Goal: Task Accomplishment & Management: Manage account settings

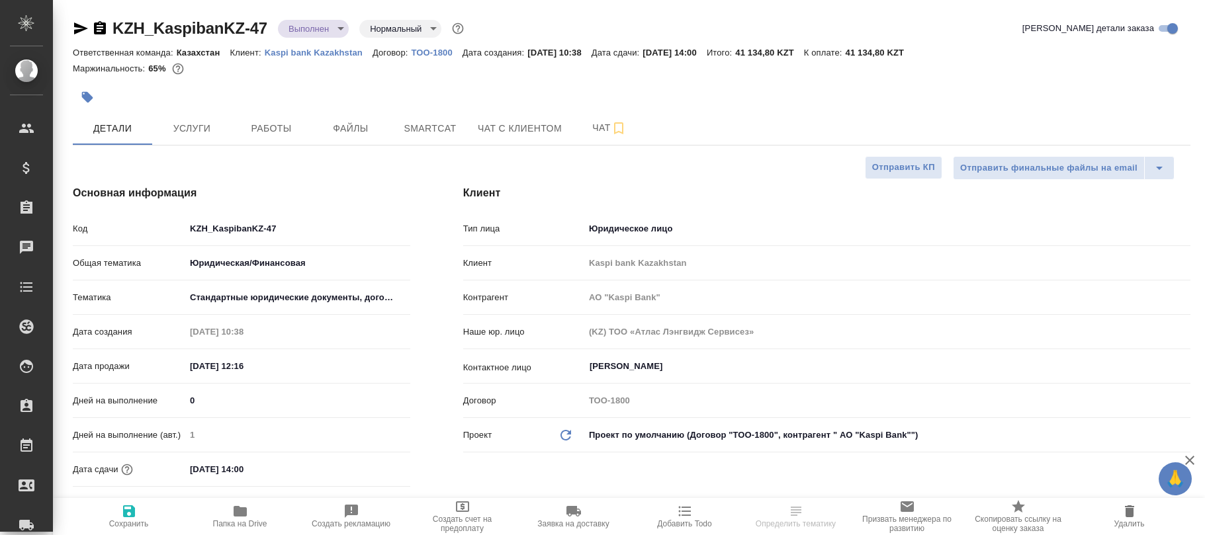
select select "RU"
type input "Бабкина Анастасия"
type input "Журавлев Денис"
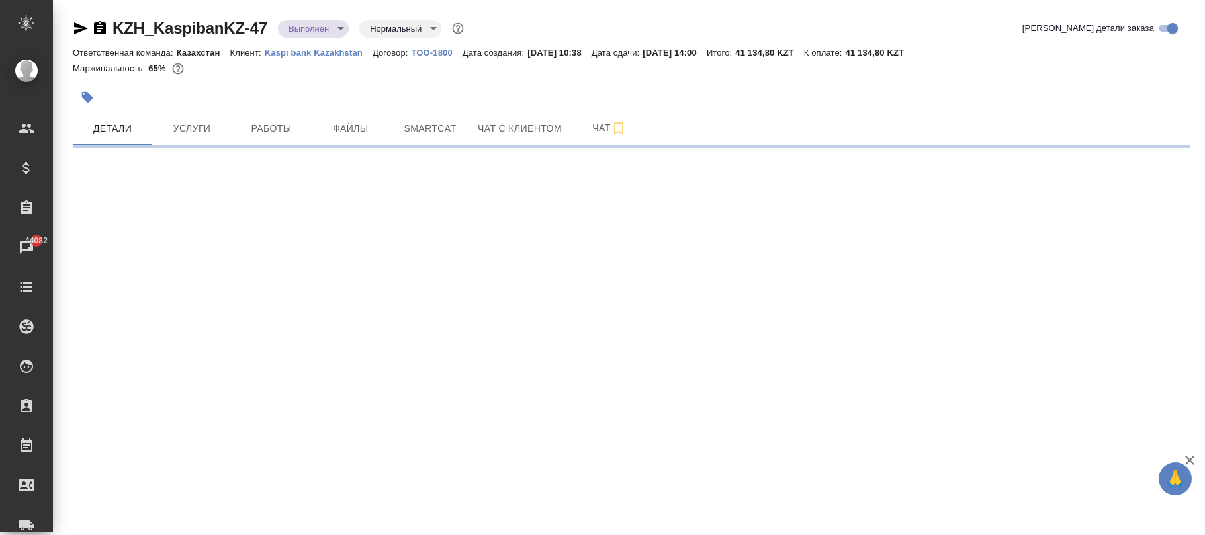
select select "RU"
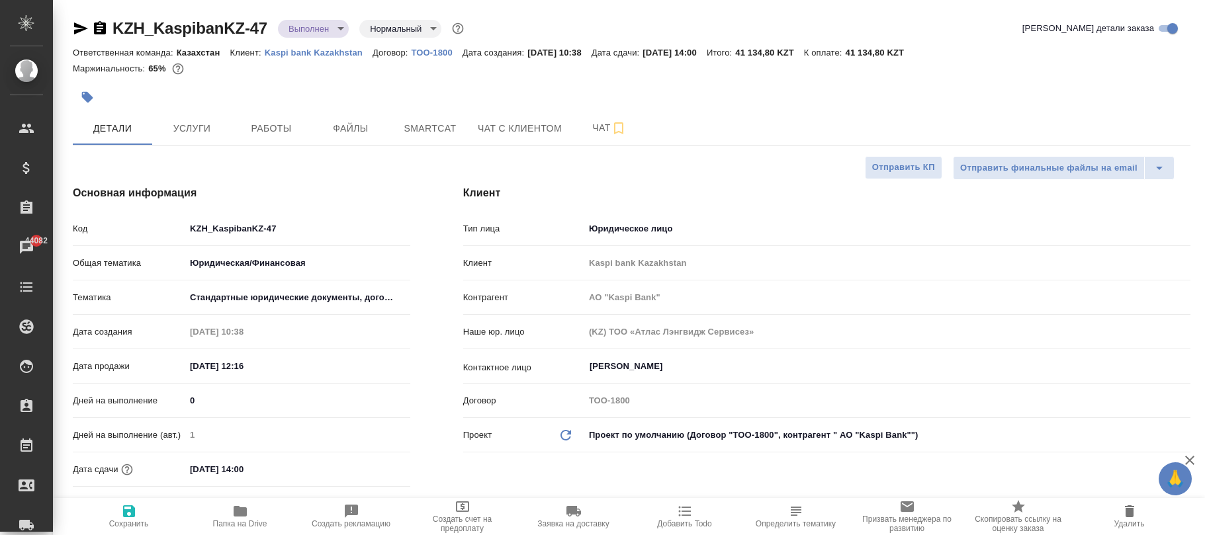
type textarea "x"
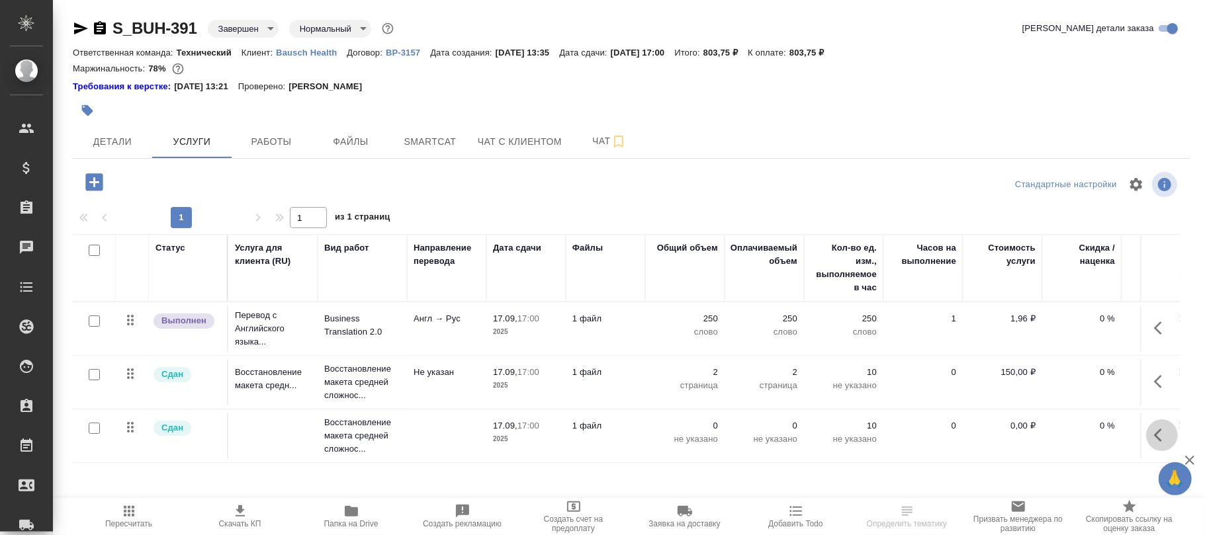
click at [1157, 442] on icon "button" at bounding box center [1162, 435] width 16 height 16
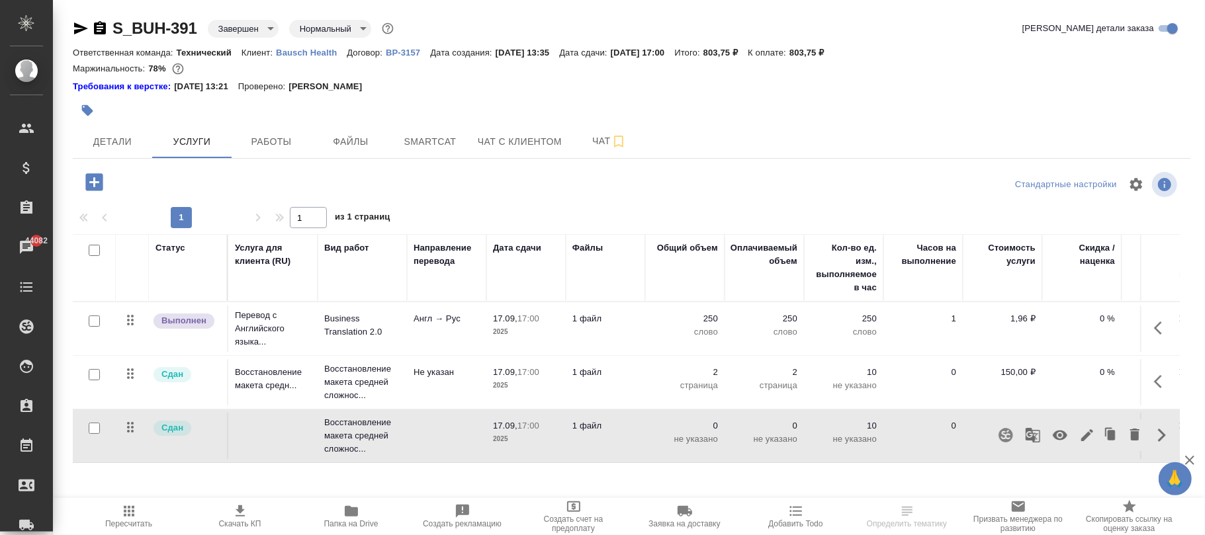
click at [1063, 439] on icon "button" at bounding box center [1060, 436] width 15 height 10
click at [128, 513] on icon "button" at bounding box center [129, 512] width 16 height 16
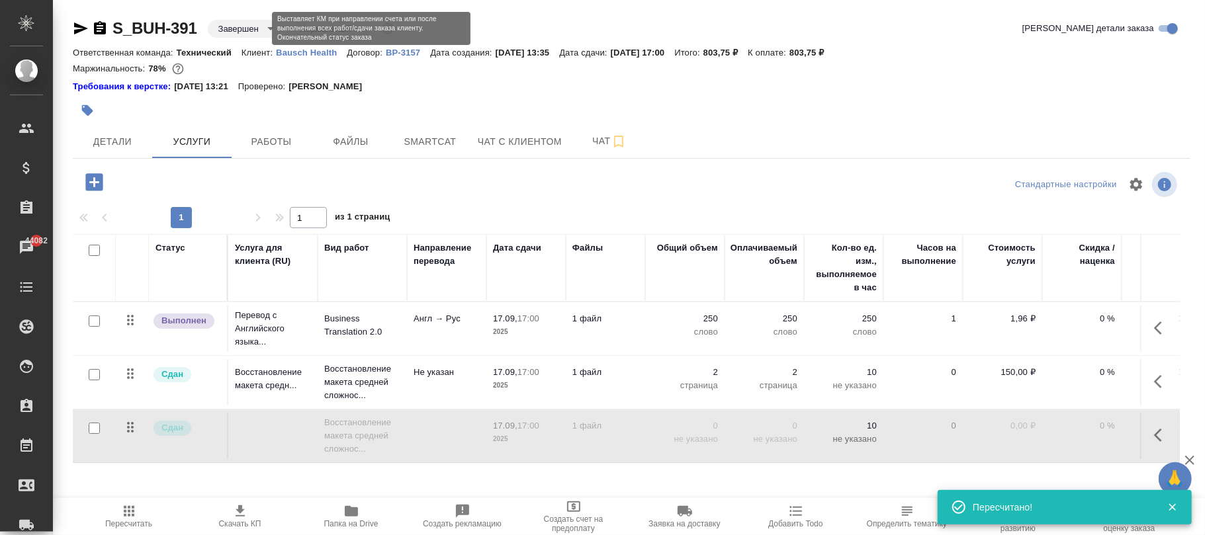
click at [247, 25] on body "🙏 .cls-1 fill:#fff; AWATERA Фокина Наталья n.fokina Клиенты Спецификации Заказы…" at bounding box center [602, 267] width 1205 height 535
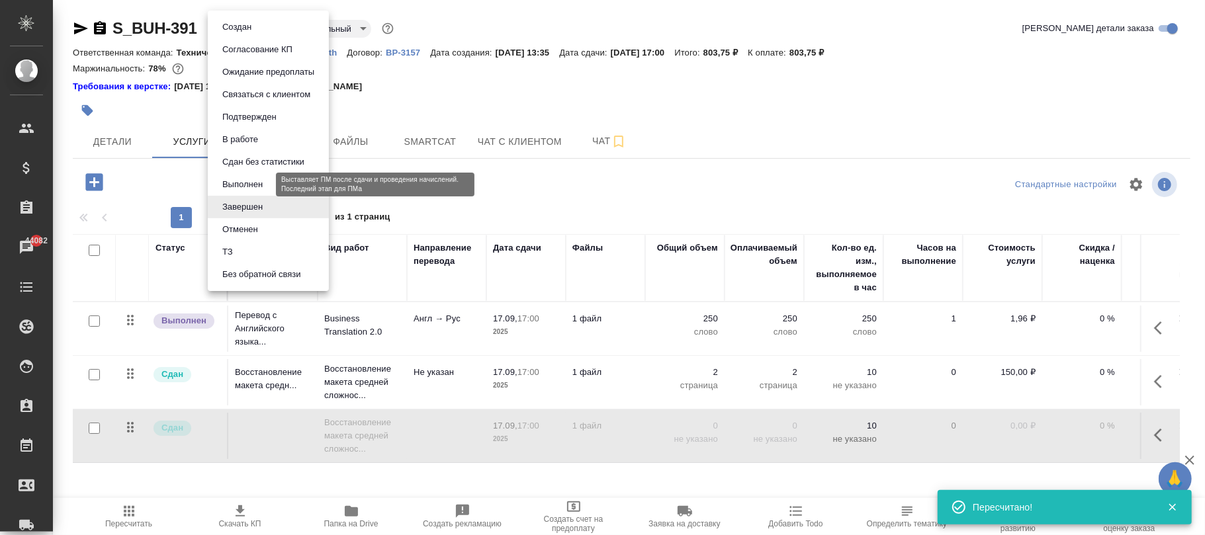
drag, startPoint x: 245, startPoint y: 184, endPoint x: 273, endPoint y: 181, distance: 28.0
click at [247, 185] on button "Выполнен" at bounding box center [242, 184] width 48 height 15
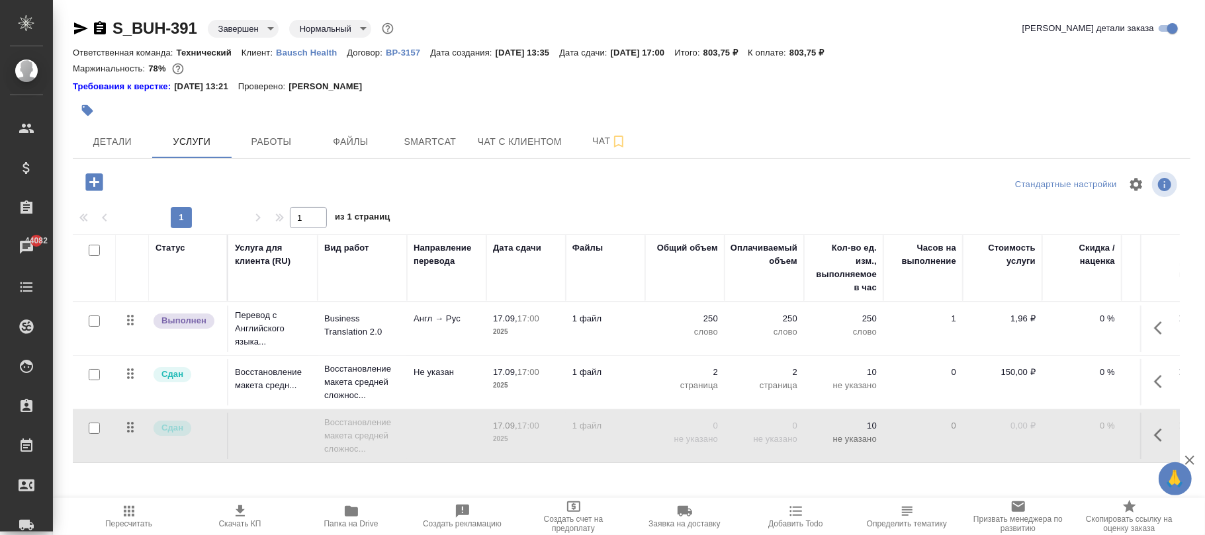
click at [260, 29] on body "🙏 .cls-1 fill:#fff; AWATERA Фокина Наталья n.fokina Клиенты Спецификации Заказы…" at bounding box center [602, 267] width 1205 height 535
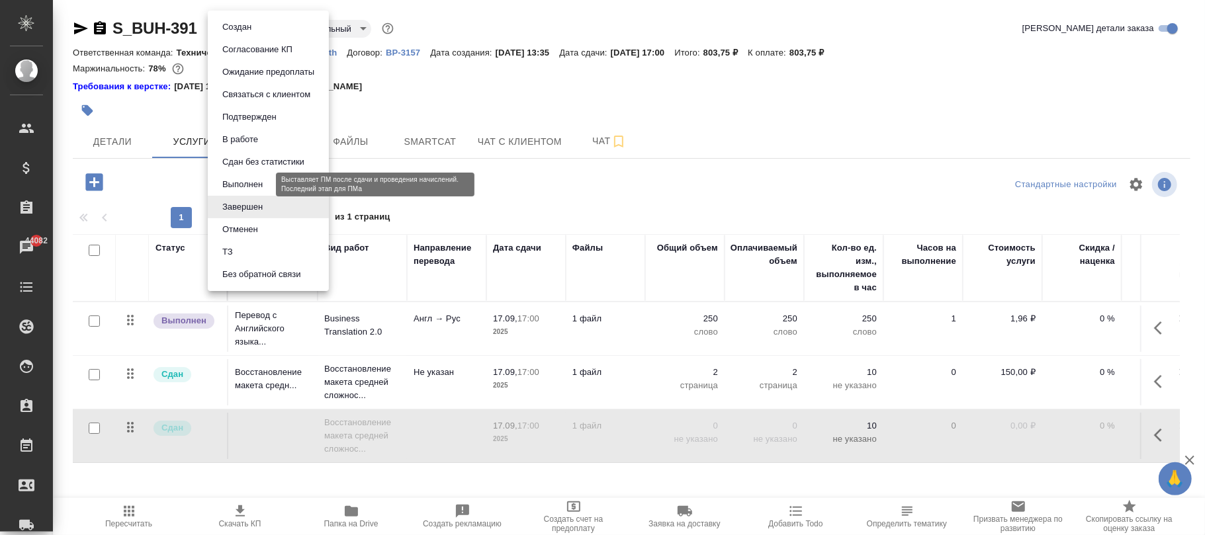
click at [242, 187] on button "Выполнен" at bounding box center [242, 184] width 48 height 15
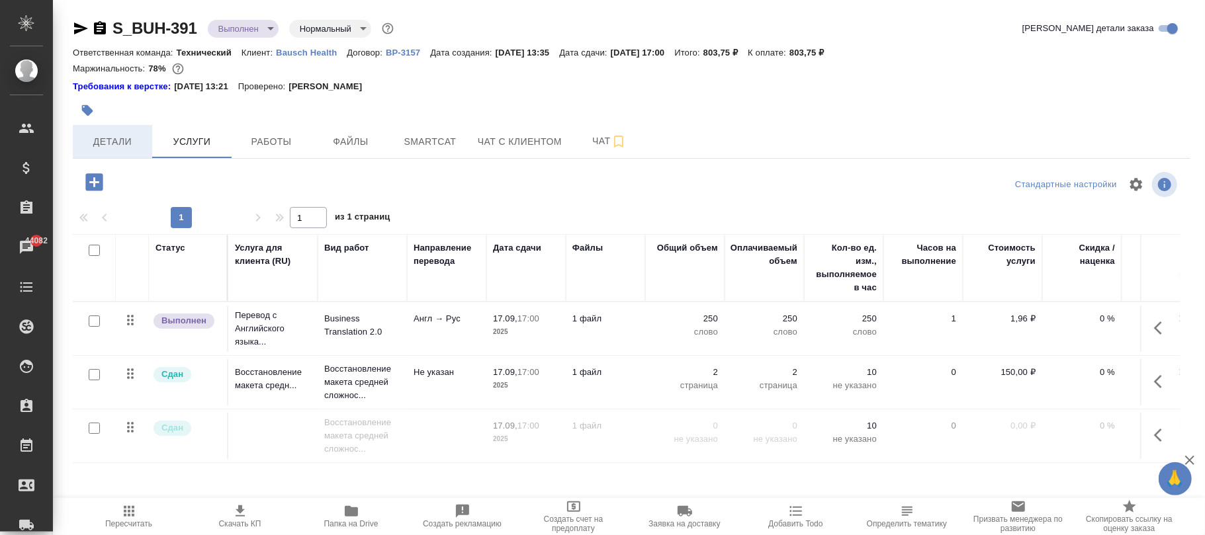
click at [109, 142] on span "Детали" at bounding box center [113, 142] width 64 height 17
select select "RU"
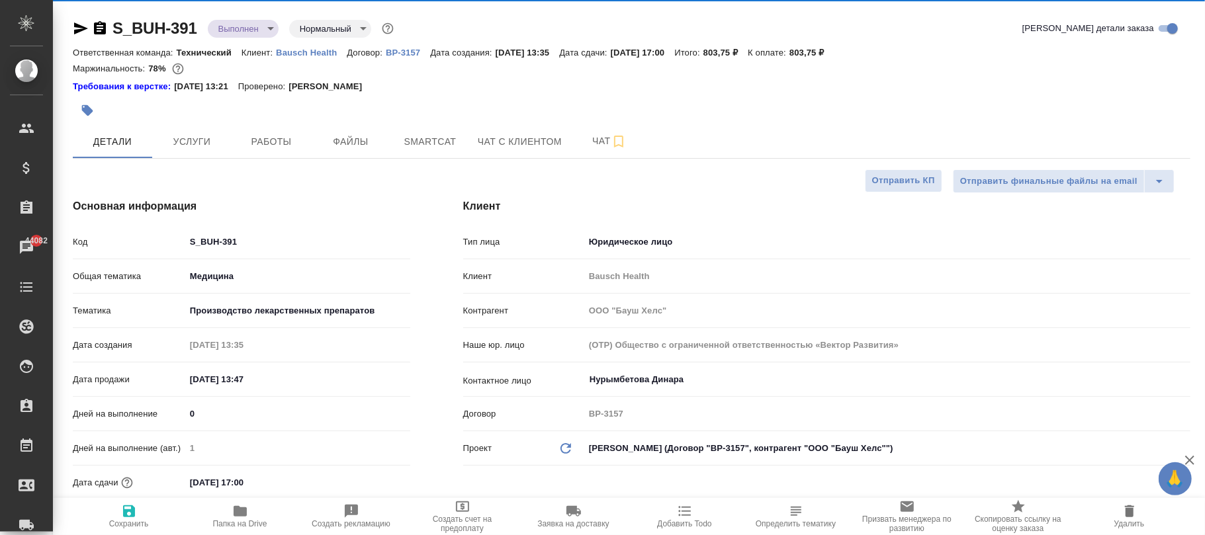
type textarea "x"
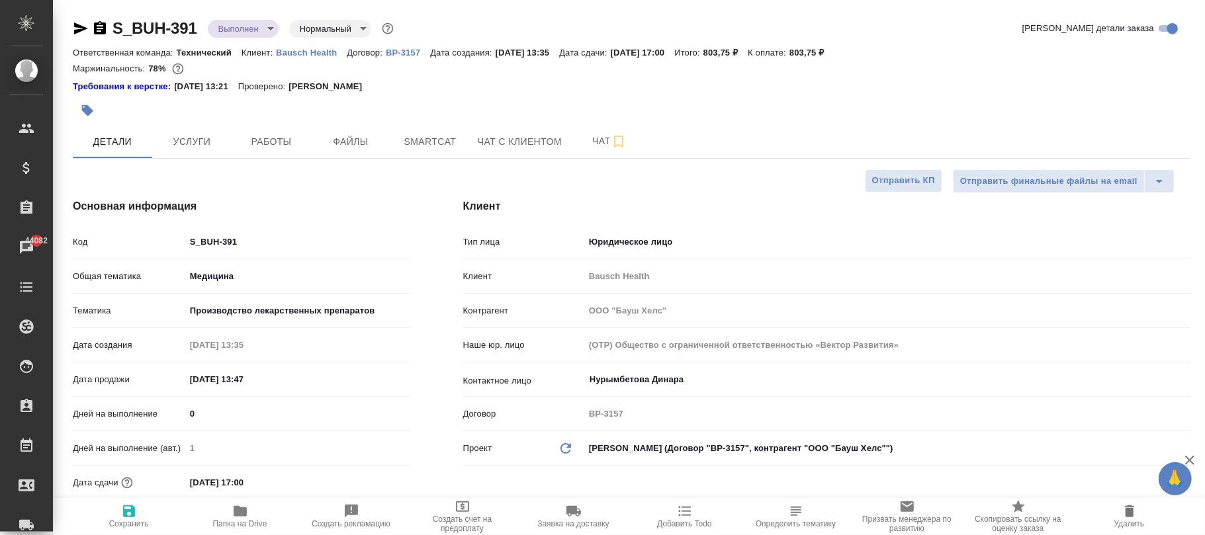
type textarea "x"
drag, startPoint x: 135, startPoint y: 519, endPoint x: 152, endPoint y: 525, distance: 17.6
click at [134, 515] on span "Сохранить" at bounding box center [128, 516] width 95 height 25
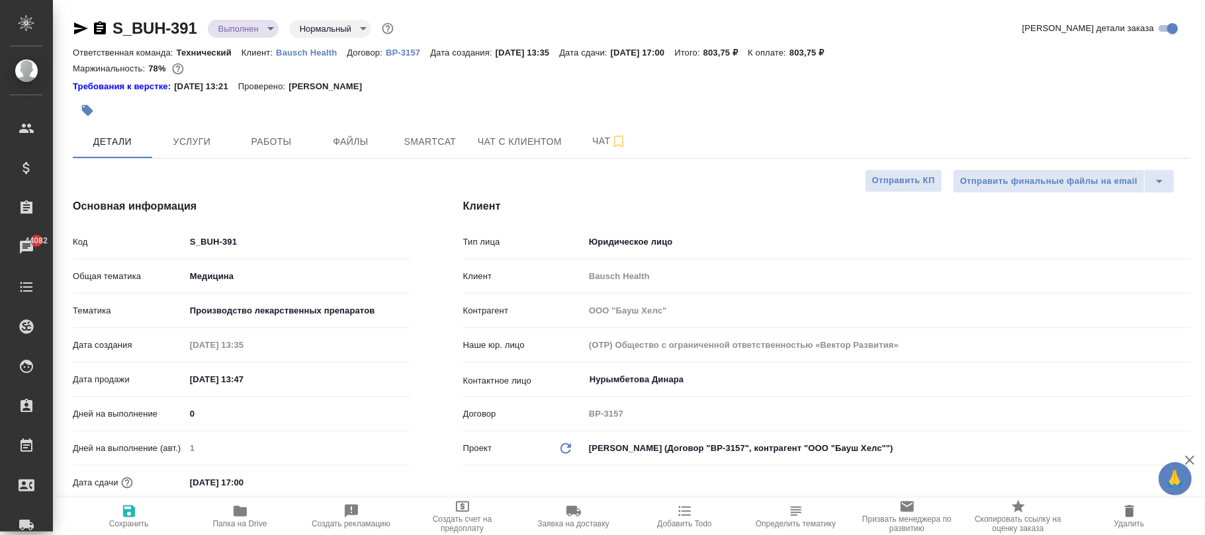
type textarea "x"
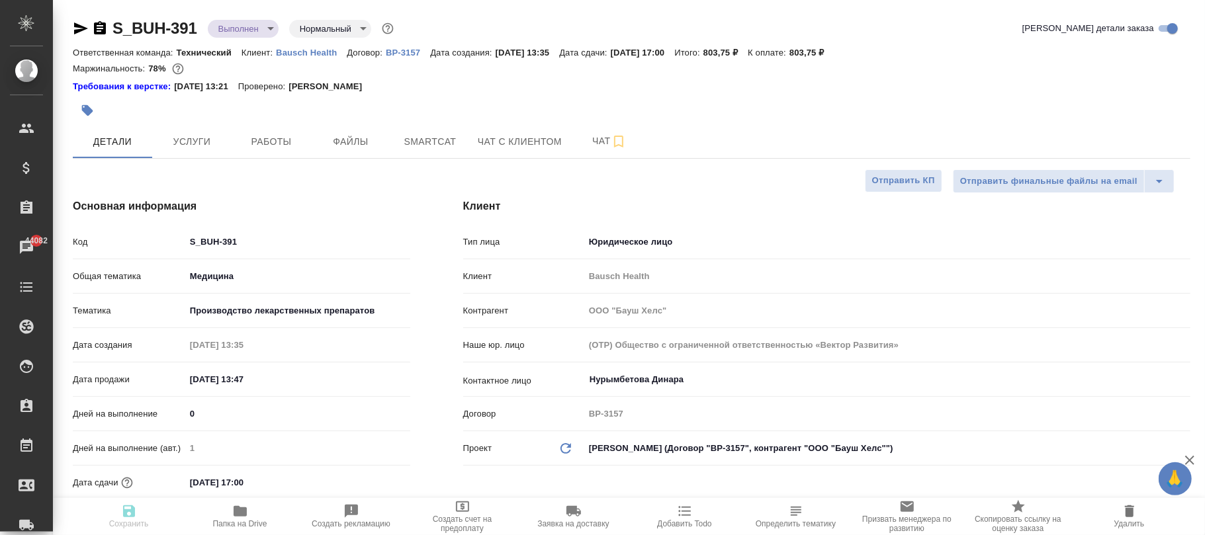
type textarea "x"
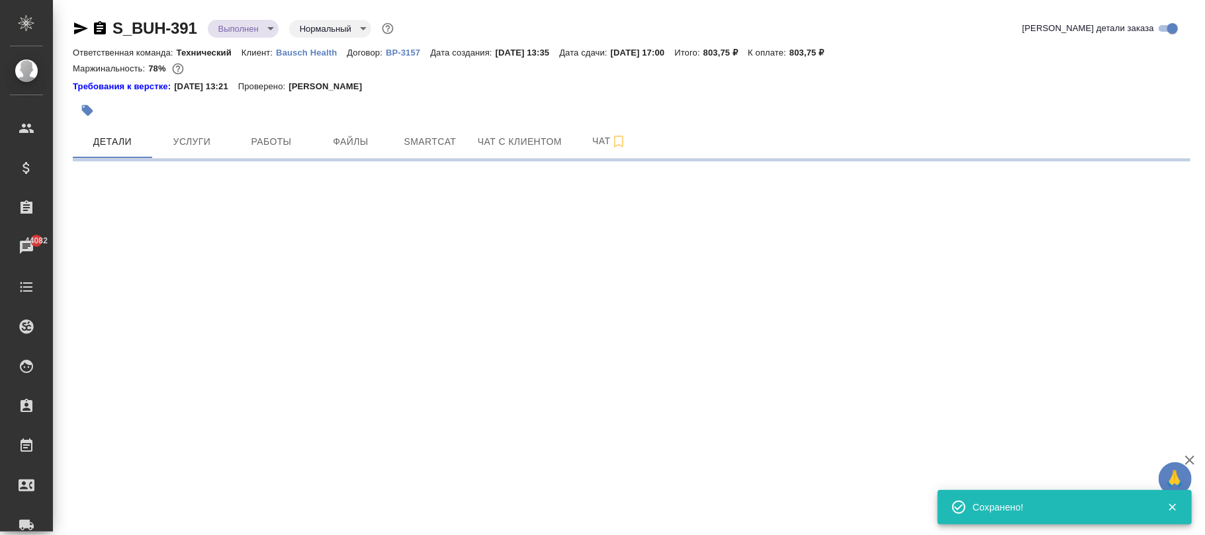
select select "RU"
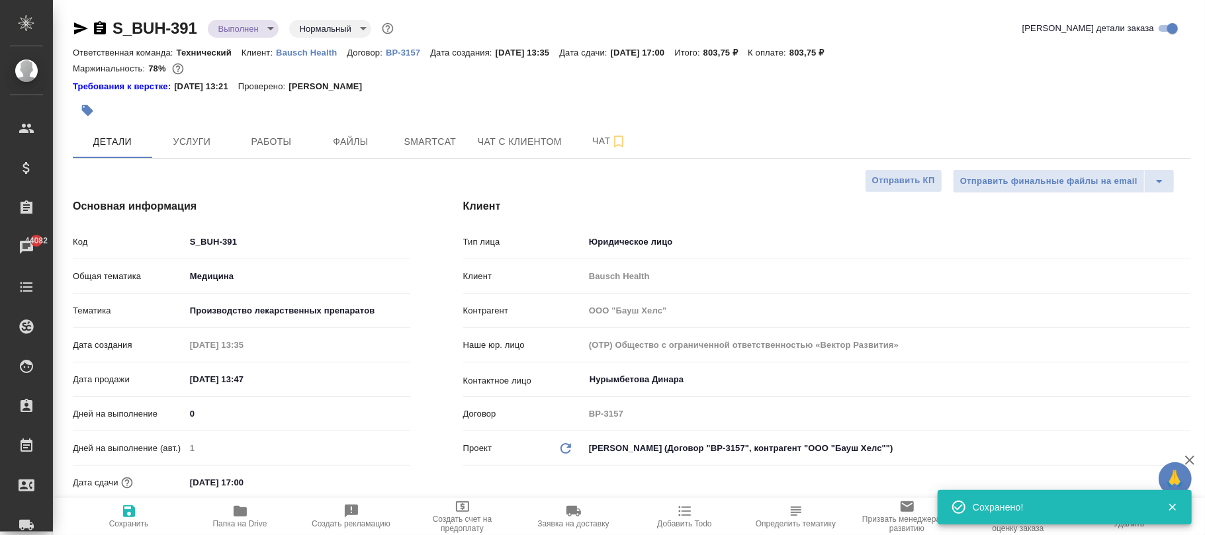
type textarea "x"
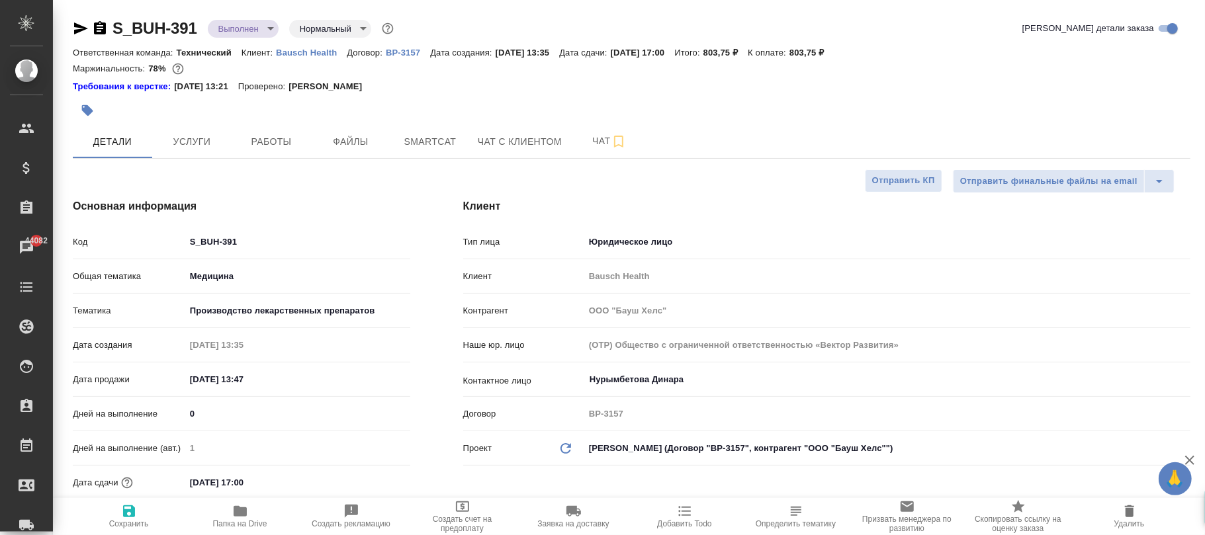
type textarea "x"
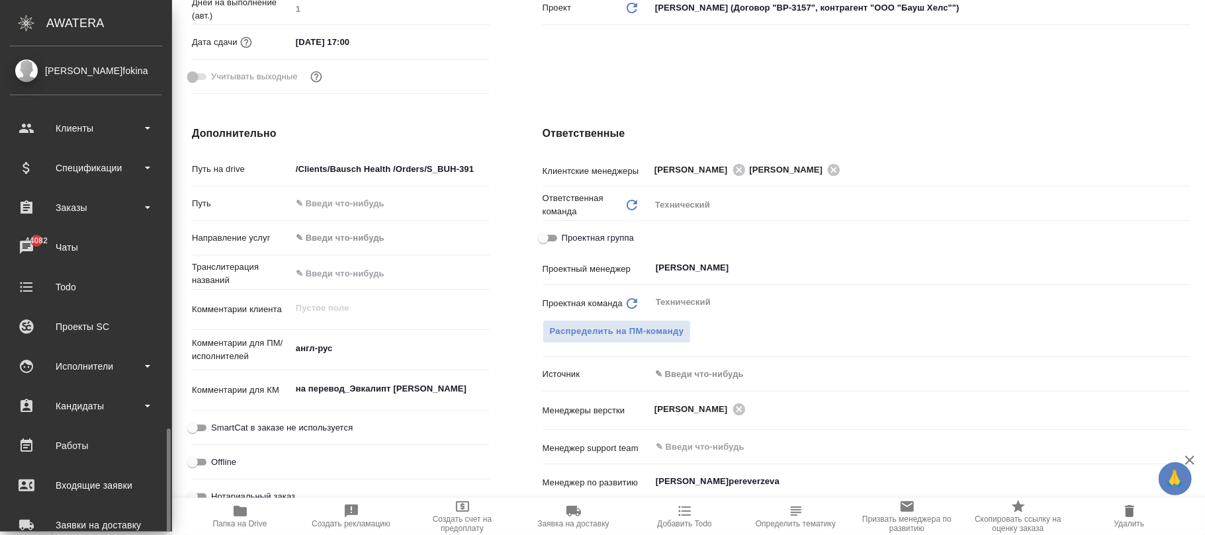
type textarea "x"
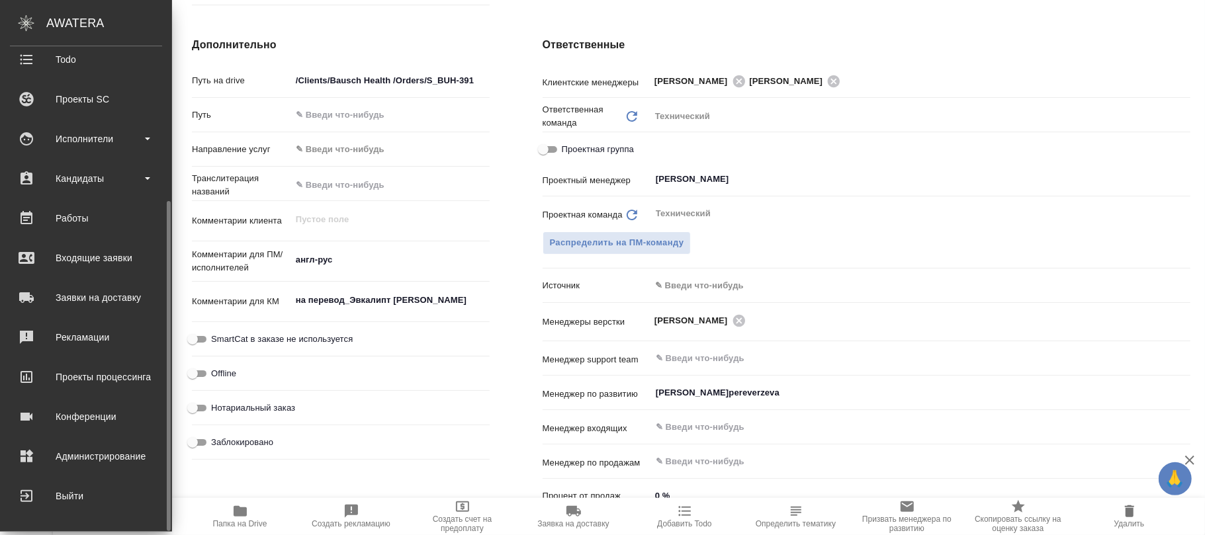
click at [73, 457] on div "Администрирование" at bounding box center [86, 457] width 152 height 20
type textarea "x"
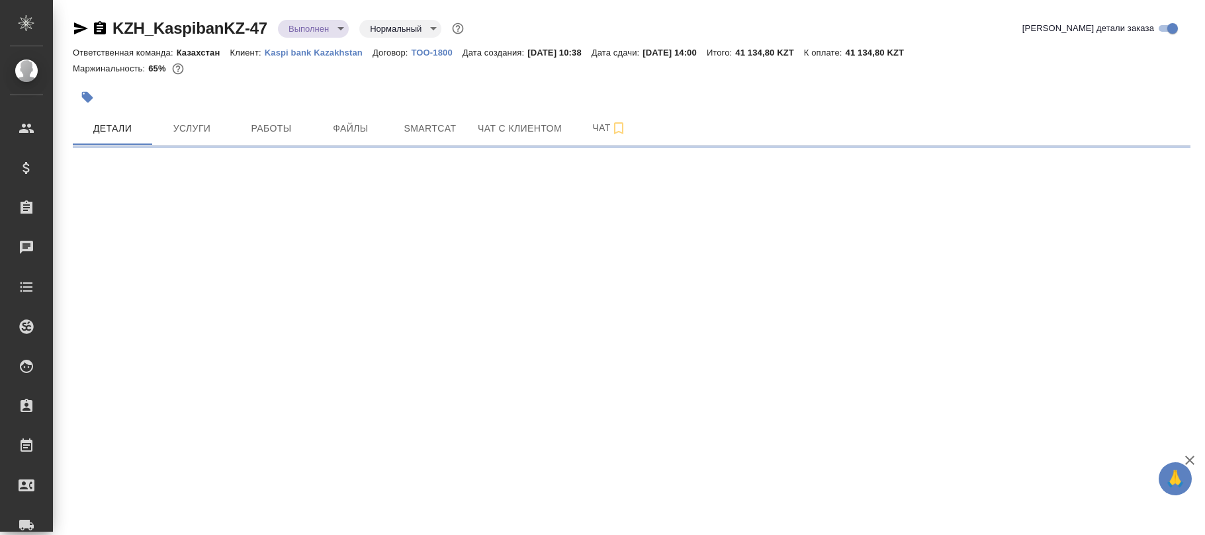
select select "RU"
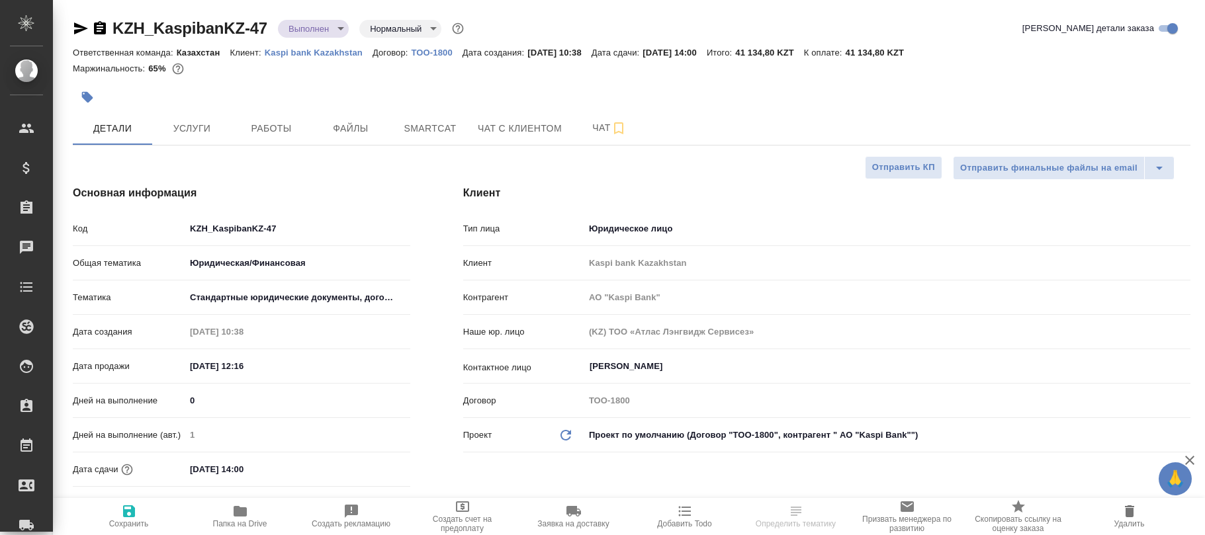
type input "АО "Kaspi Bank""
type textarea "x"
type input "АО "Kaspi Bank""
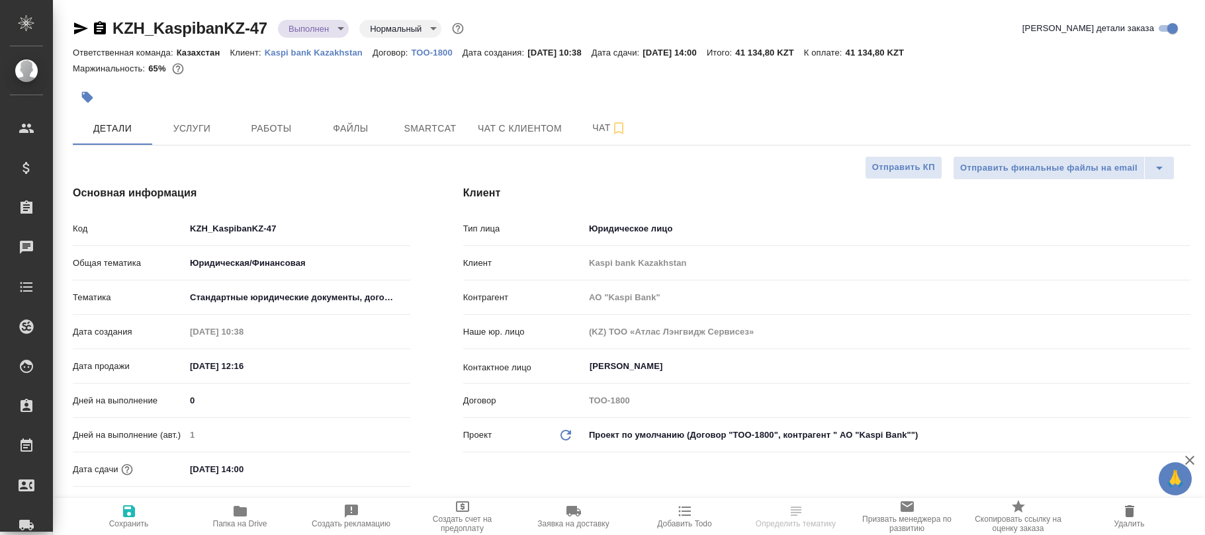
type textarea "x"
drag, startPoint x: 199, startPoint y: 30, endPoint x: 115, endPoint y: 22, distance: 84.4
click at [115, 22] on div "KZH_KaspibanKZ-47 Выполнен completed Нормальный normal" at bounding box center [270, 28] width 394 height 21
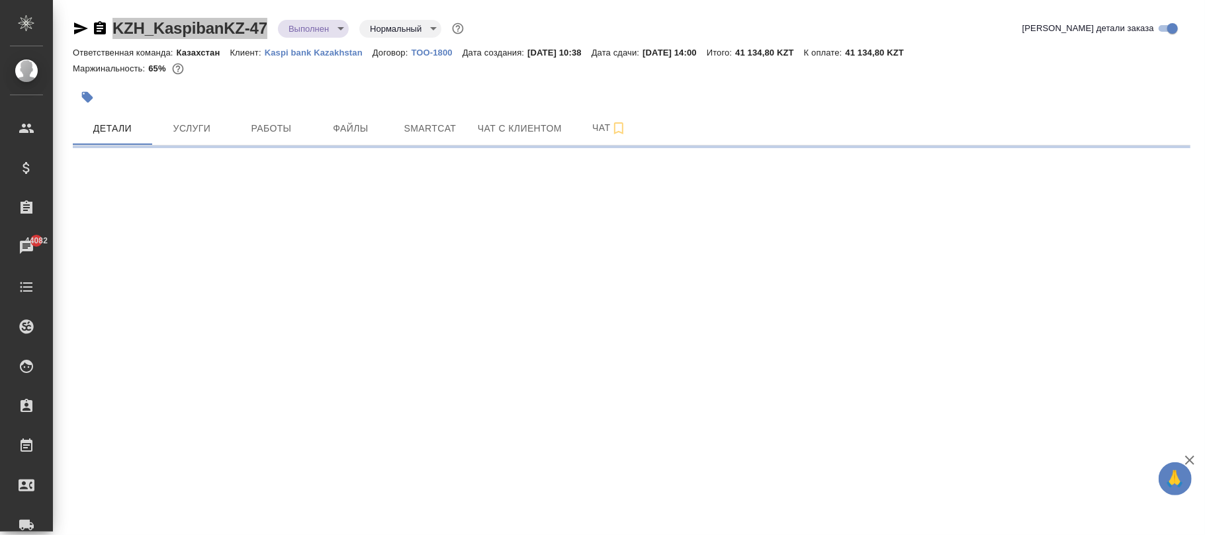
select select "RU"
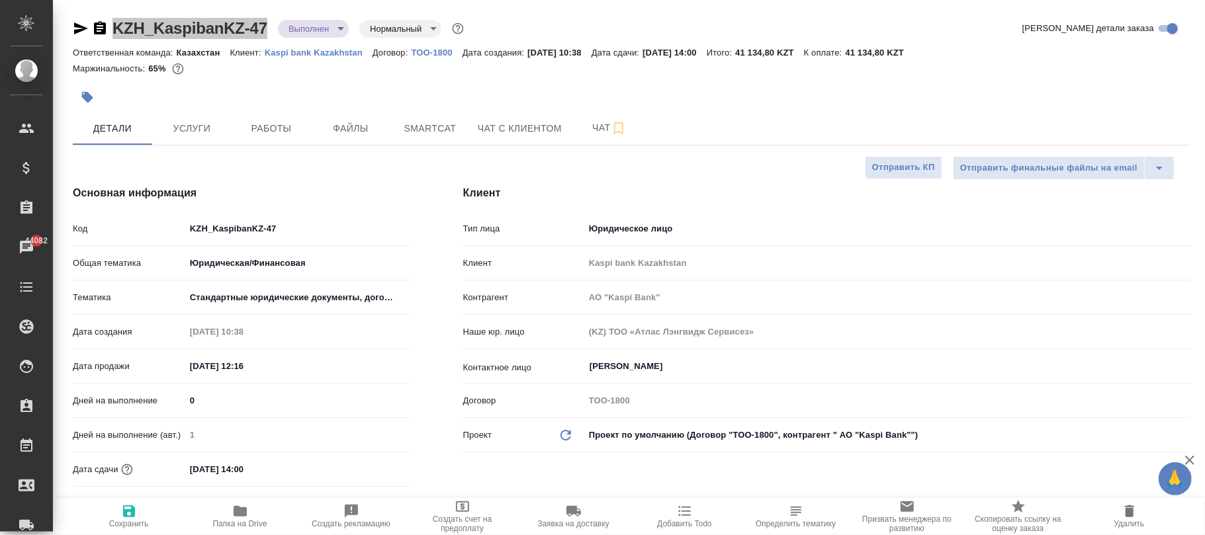
type textarea "x"
type input "АО "Kaspi Bank""
type textarea "x"
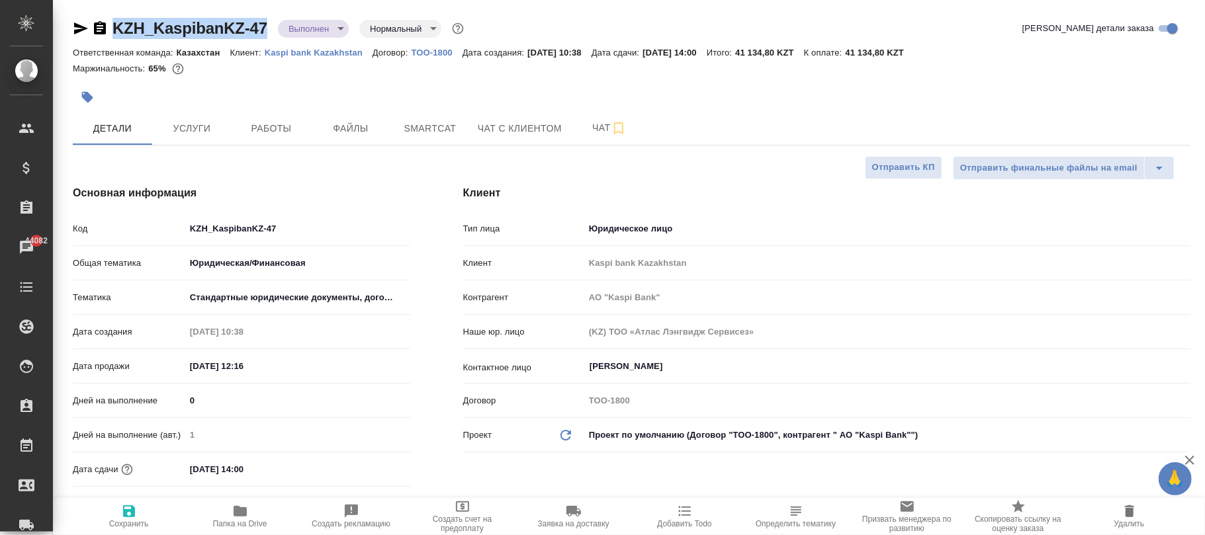
type textarea "x"
type input "АО "Kaspi Bank""
type textarea "x"
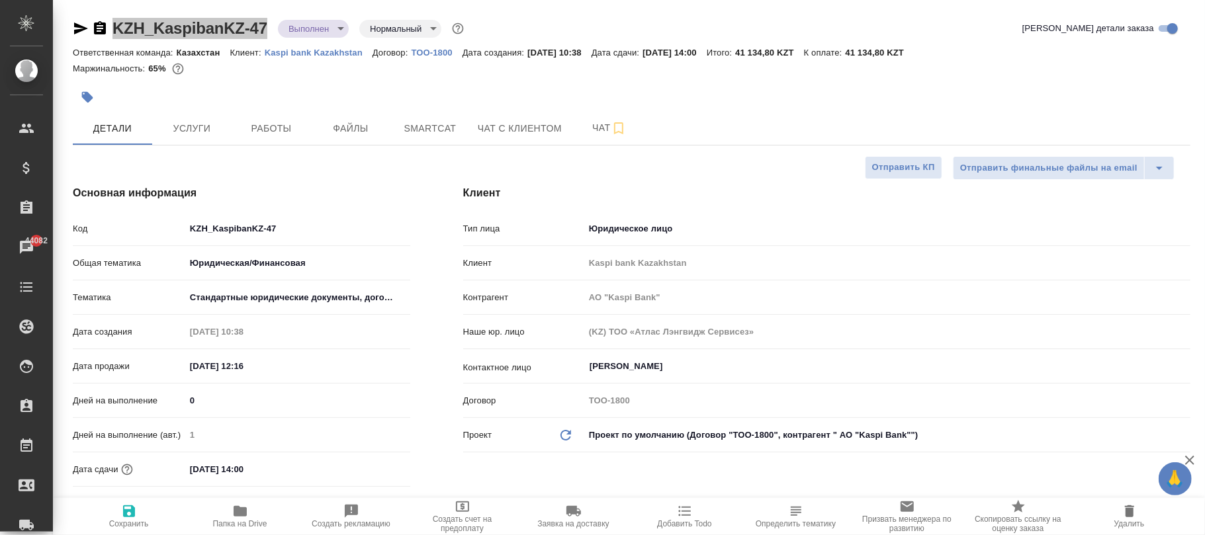
type textarea "x"
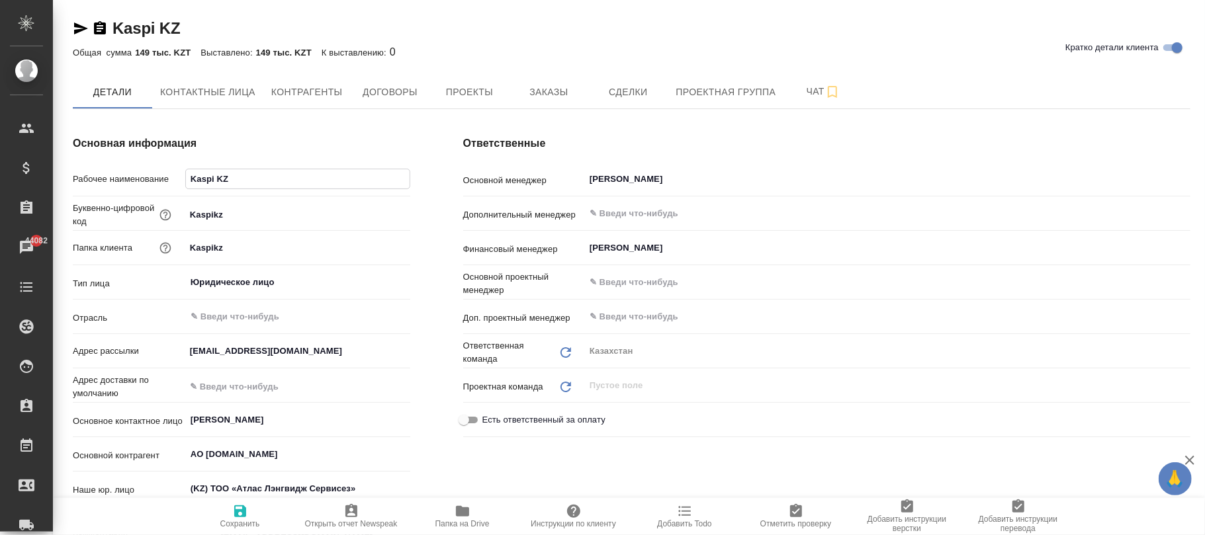
drag, startPoint x: 275, startPoint y: 183, endPoint x: 183, endPoint y: 172, distance: 93.2
click at [183, 172] on div "Рабочее наименование Kaspi KZ" at bounding box center [241, 178] width 337 height 23
drag, startPoint x: 246, startPoint y: 169, endPoint x: 197, endPoint y: 164, distance: 49.3
click at [197, 164] on div "Основная информация Рабочее наименование Kaspi KZ Буквенно-цифровой код Kaspikz…" at bounding box center [241, 387] width 390 height 557
drag, startPoint x: 189, startPoint y: 179, endPoint x: 165, endPoint y: 175, distance: 24.1
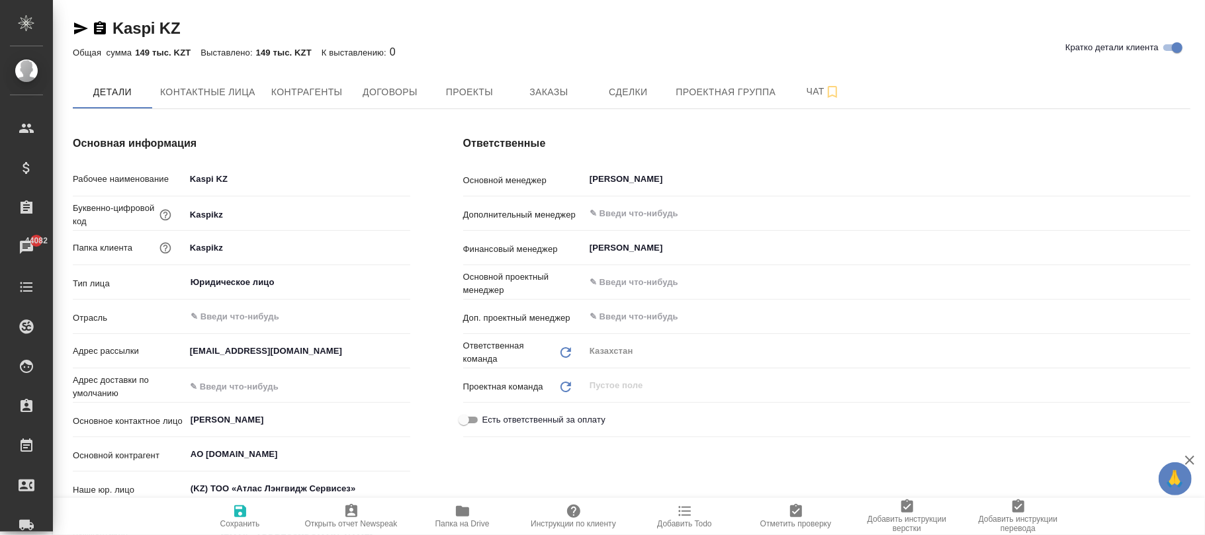
click at [165, 175] on div "Рабочее наименование Kaspi KZ" at bounding box center [241, 178] width 337 height 23
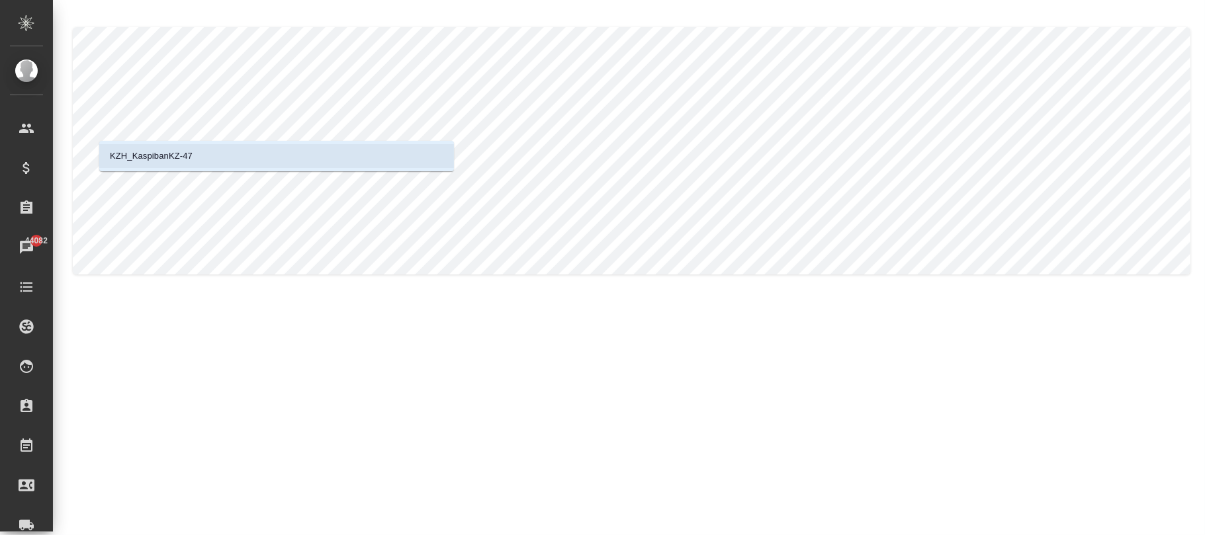
click at [204, 164] on li "KZH_KaspibanKZ-47" at bounding box center [276, 156] width 355 height 24
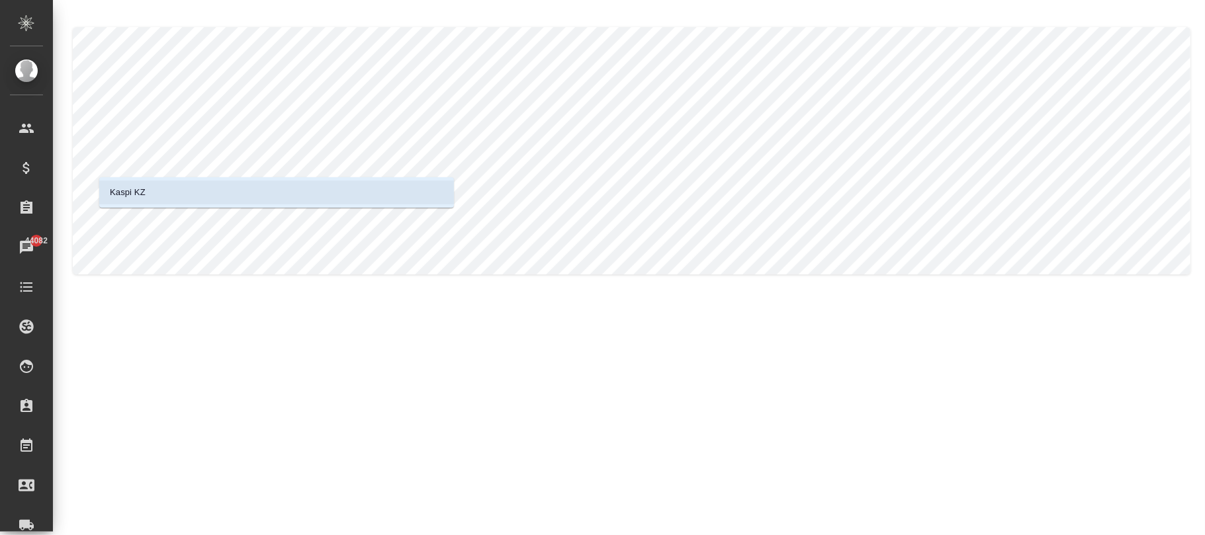
click at [247, 194] on li "Kaspi KZ" at bounding box center [276, 193] width 355 height 24
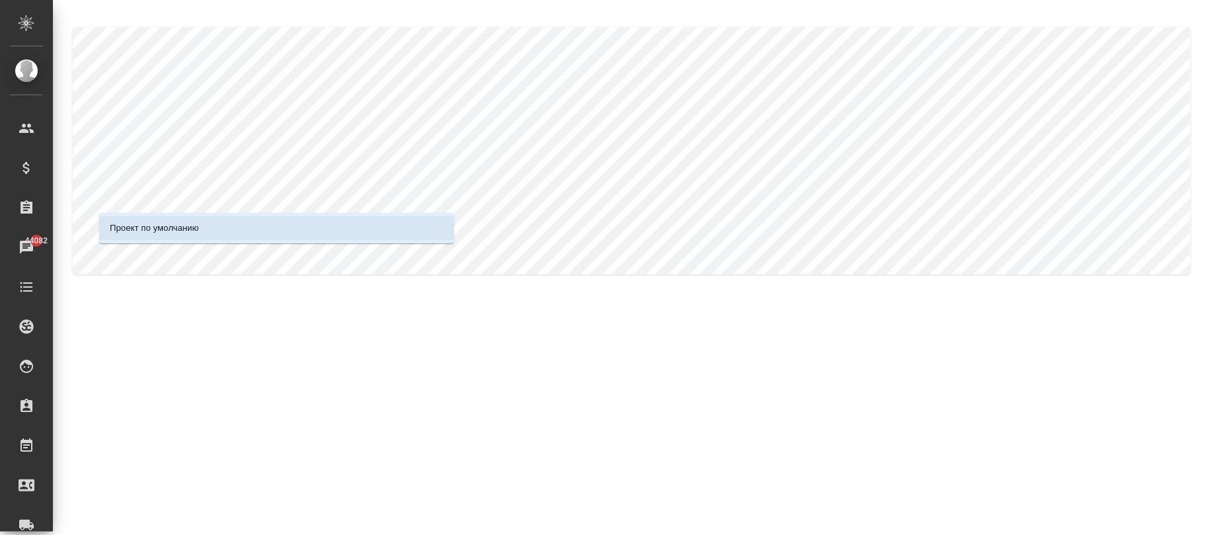
click at [267, 218] on li "Проект по умолчанию" at bounding box center [276, 228] width 355 height 24
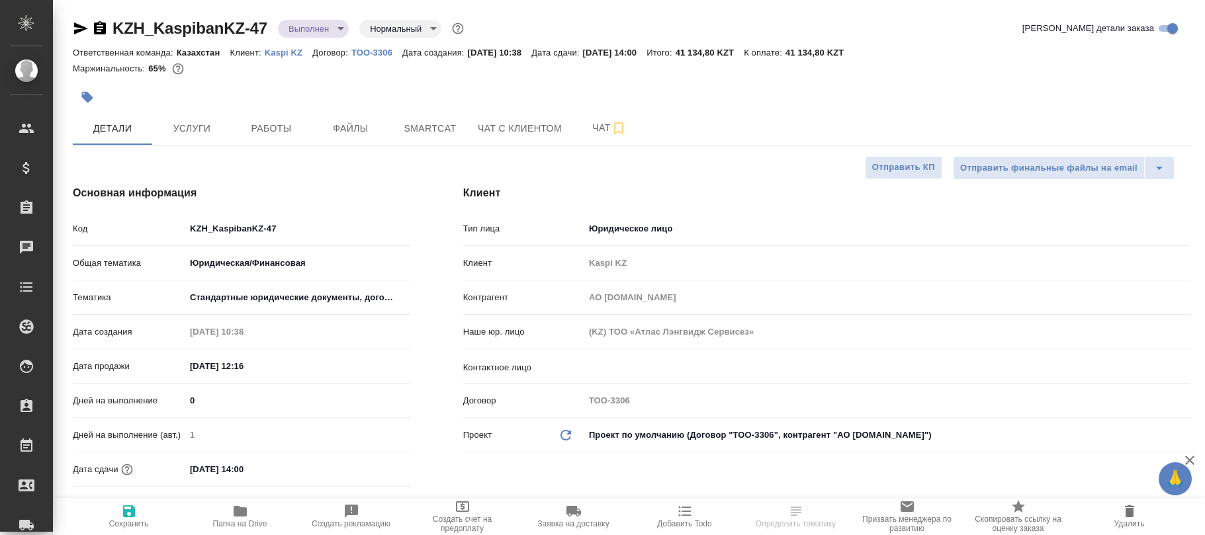
select select "RU"
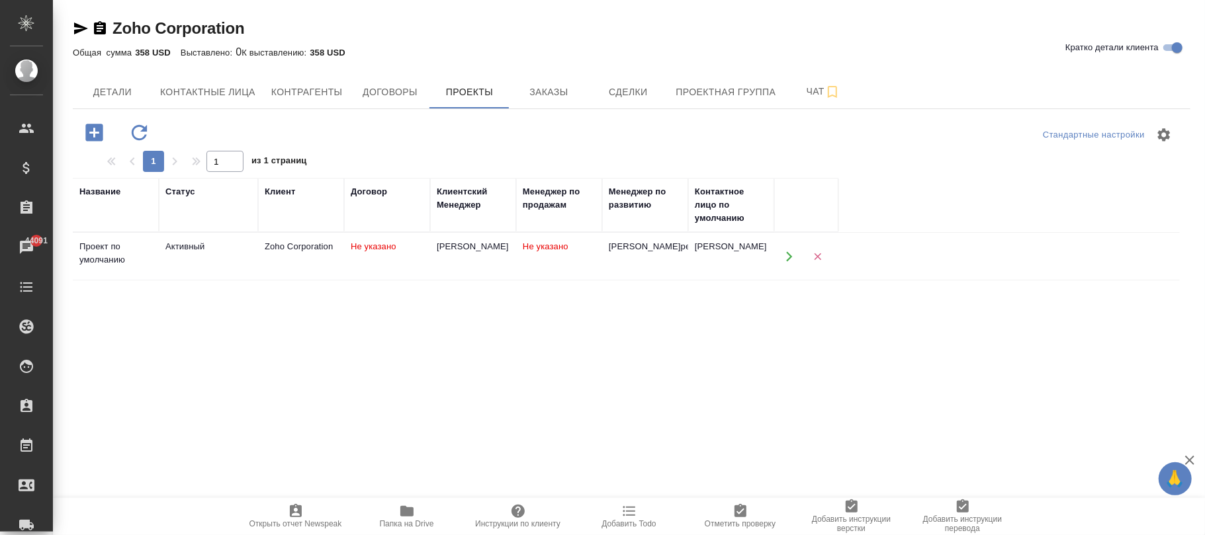
click at [459, 266] on td "[PERSON_NAME]" at bounding box center [473, 257] width 86 height 46
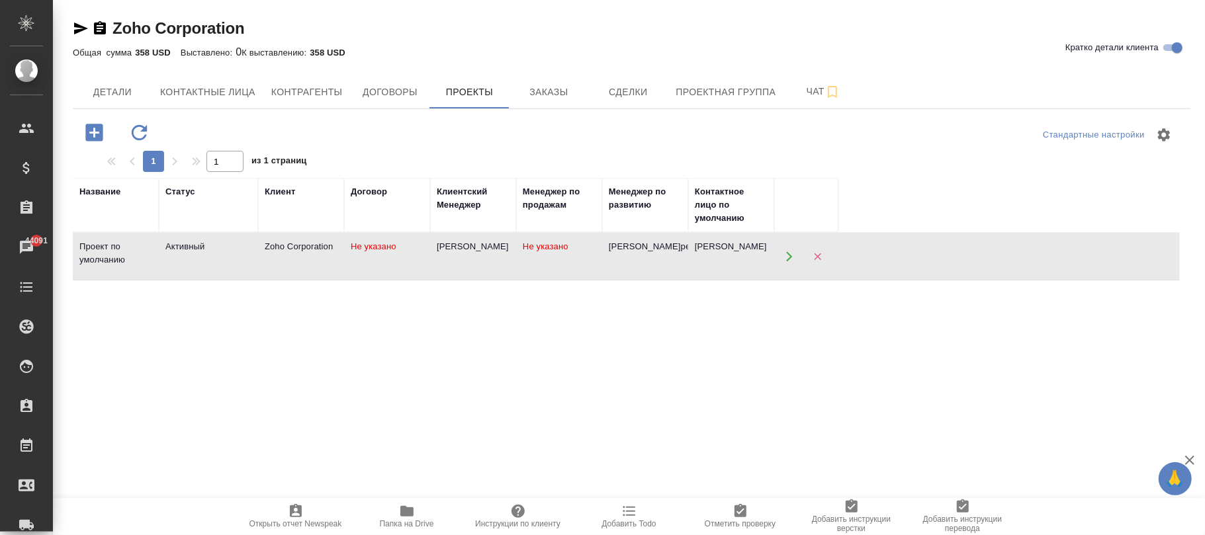
click at [459, 266] on td "[PERSON_NAME]" at bounding box center [473, 257] width 86 height 46
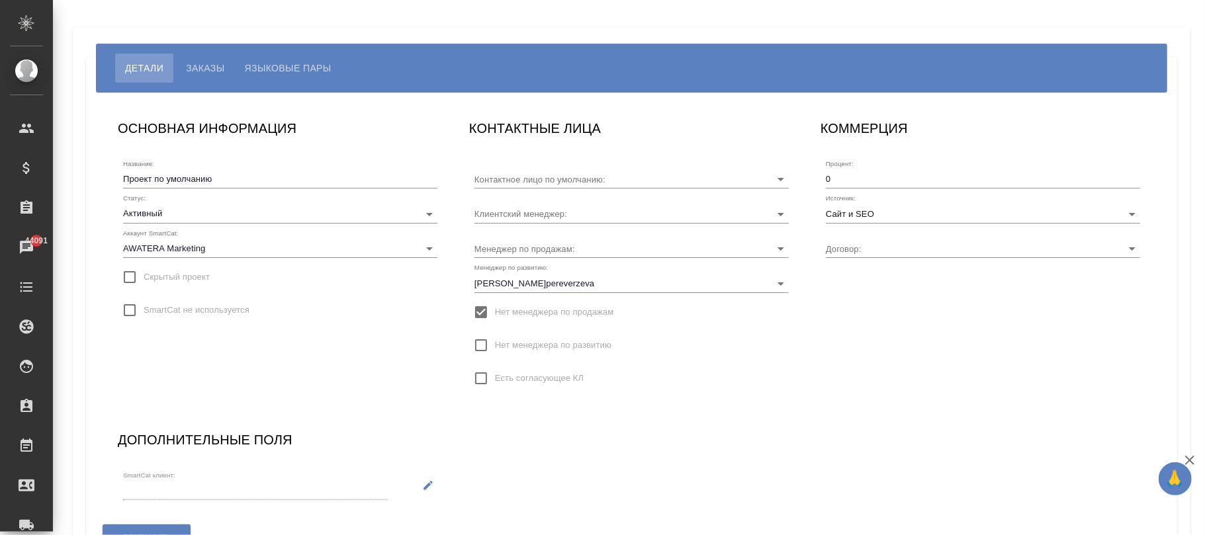
type input "[PERSON_NAME]"
click at [909, 218] on input "Сайт и SEO" at bounding box center [962, 213] width 272 height 18
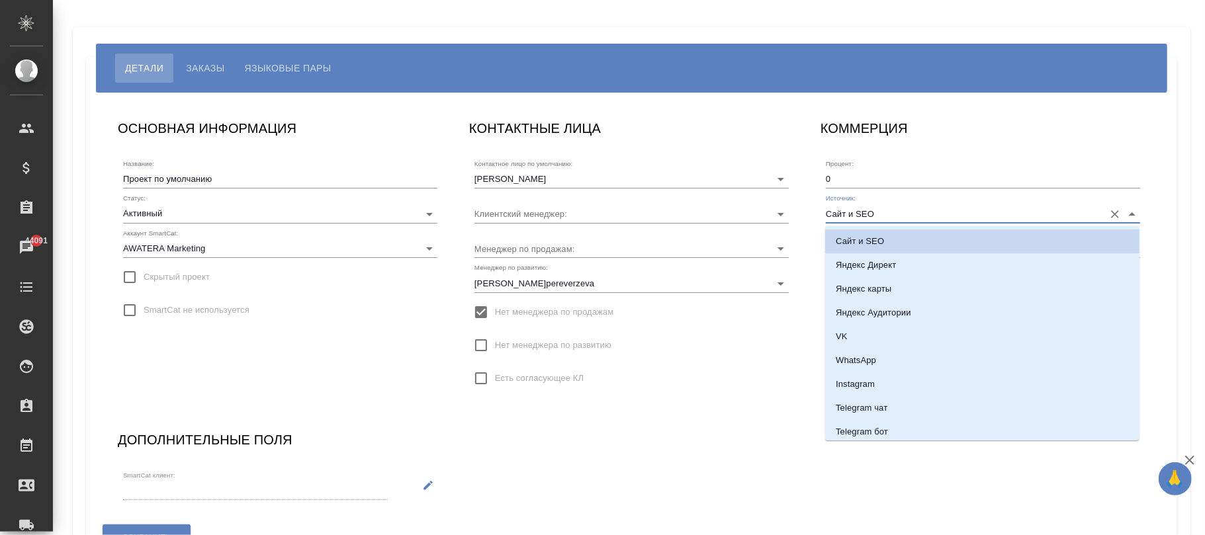
click at [729, 363] on div "Контактное лицо по умолчанию: [PERSON_NAME] менеджер: Менеджер по продажам: Мен…" at bounding box center [631, 276] width 314 height 244
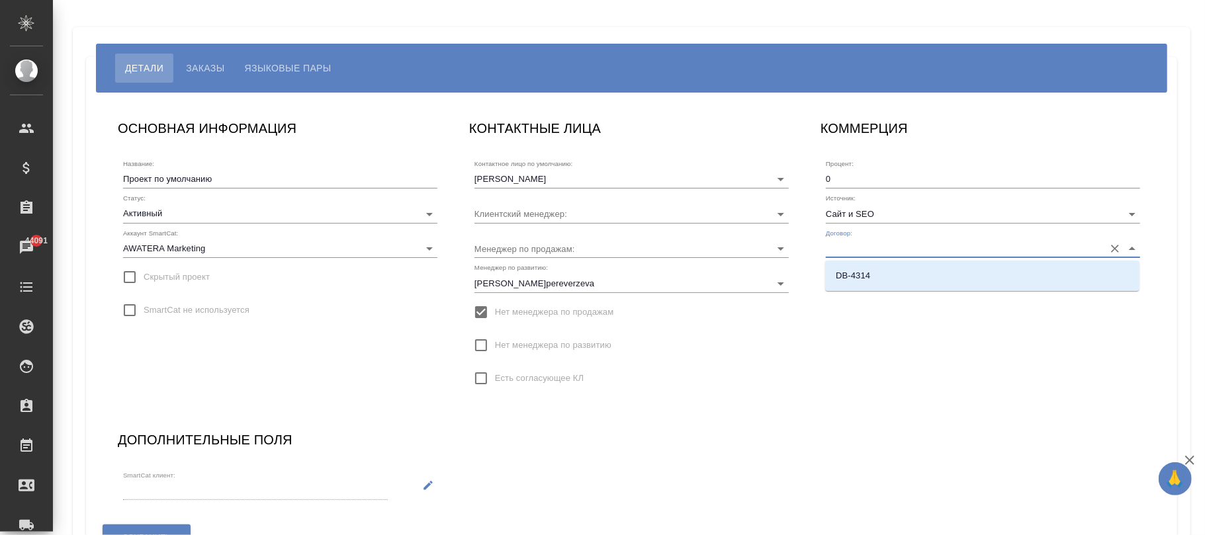
click at [853, 249] on input "Договор:" at bounding box center [962, 249] width 272 height 18
drag, startPoint x: 866, startPoint y: 273, endPoint x: 856, endPoint y: 285, distance: 15.5
click at [866, 273] on p "DB-4314" at bounding box center [853, 275] width 34 height 13
type input "DB-4314"
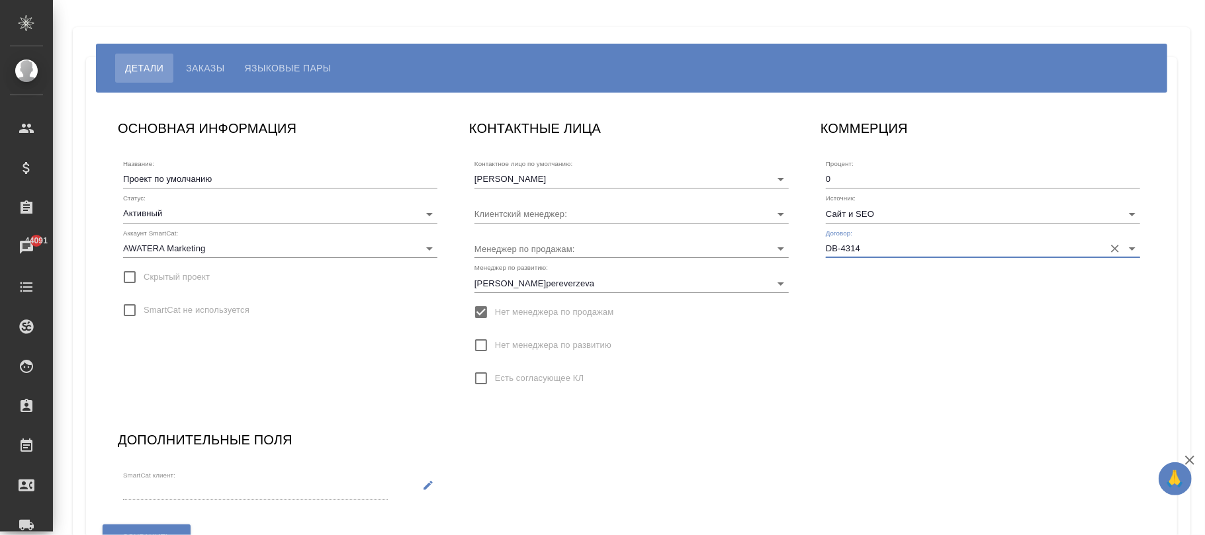
scroll to position [85, 0]
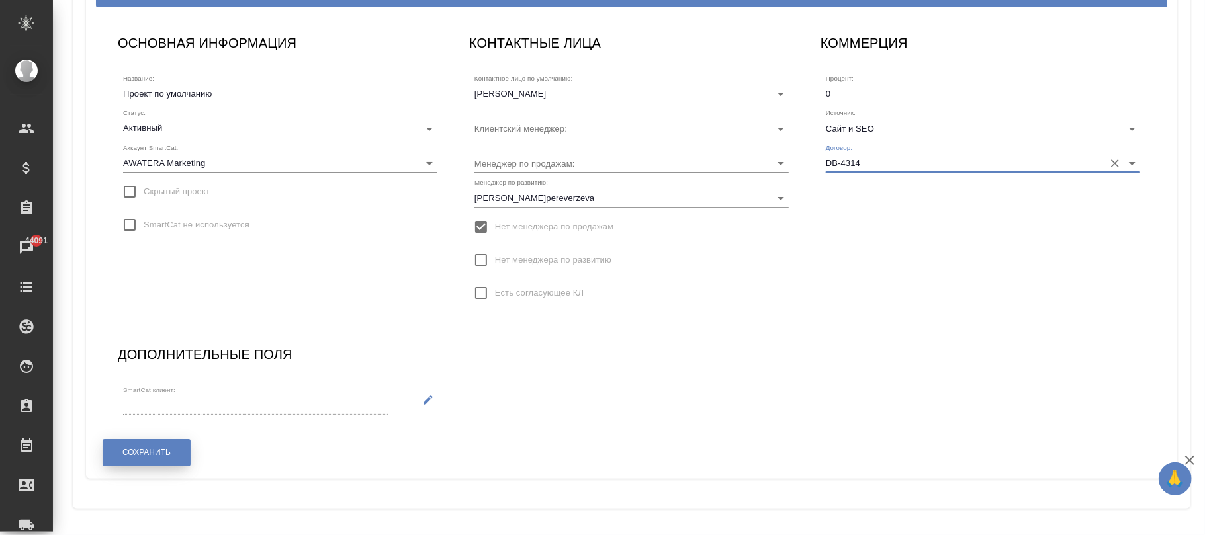
type input "Валяева Анна"
drag, startPoint x: 154, startPoint y: 455, endPoint x: 192, endPoint y: 474, distance: 42.6
click at [154, 455] on span "Сохранить" at bounding box center [146, 452] width 48 height 11
